Goal: Task Accomplishment & Management: Complete application form

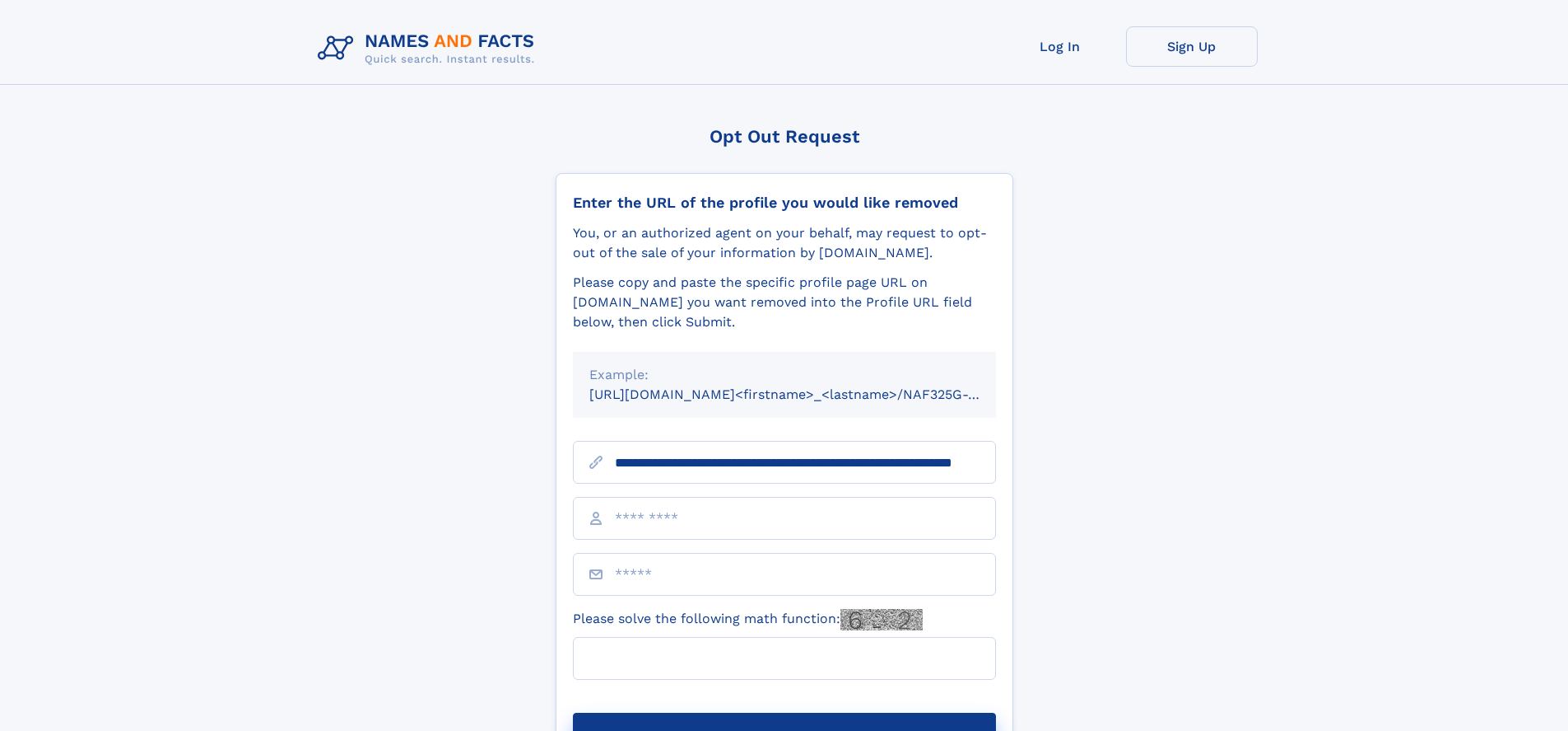
scroll to position [0, 141]
type input "**********"
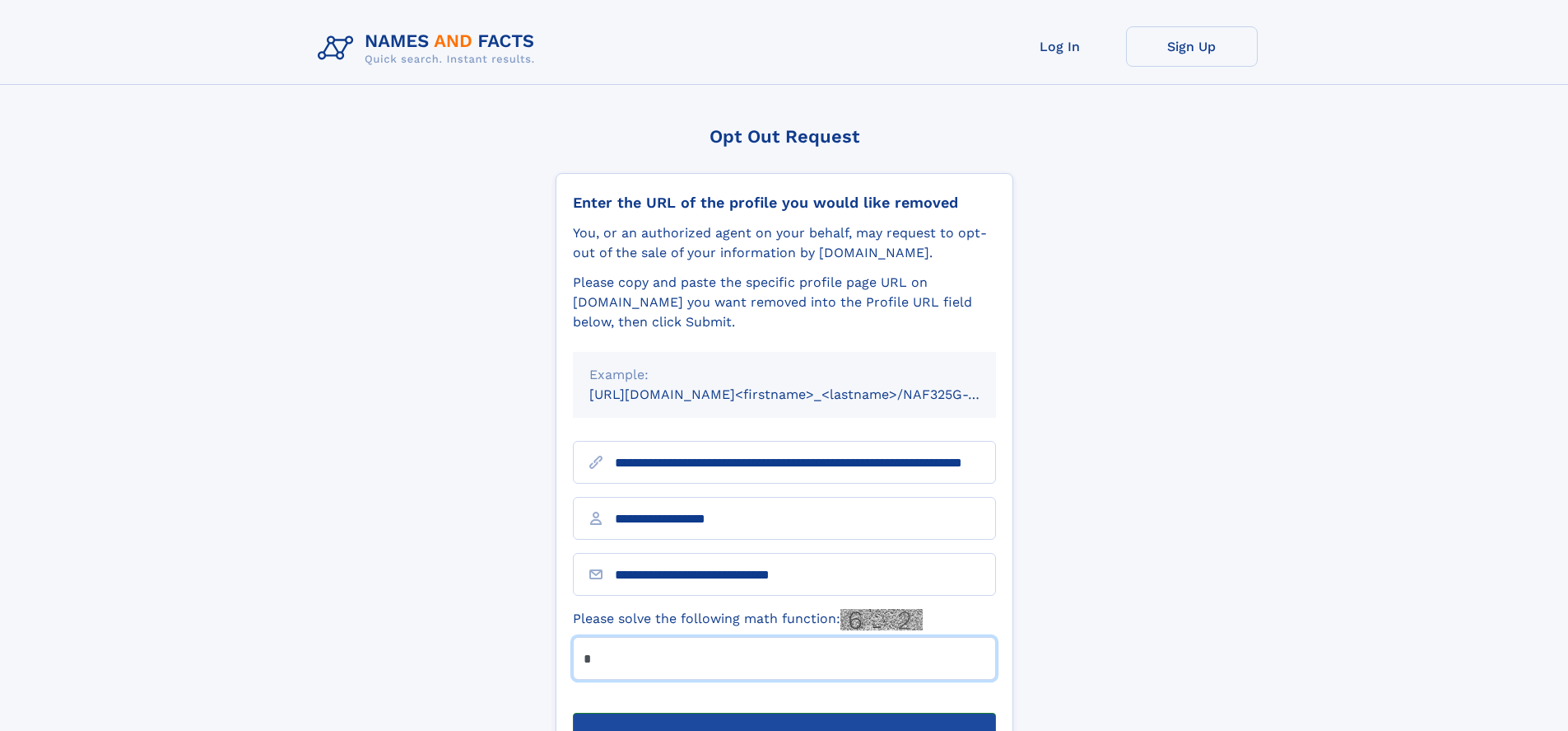
type input "*"
click at [784, 712] on button "Submit Opt Out Request" at bounding box center [784, 739] width 423 height 53
